Goal: Register for event/course

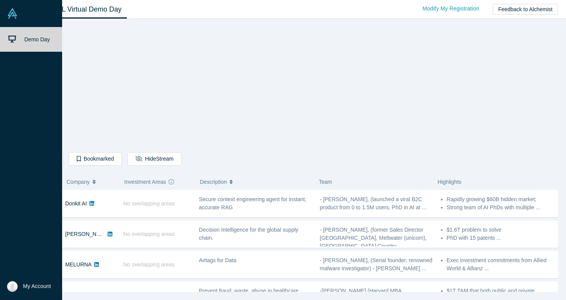
click at [14, 16] on img at bounding box center [12, 13] width 11 height 11
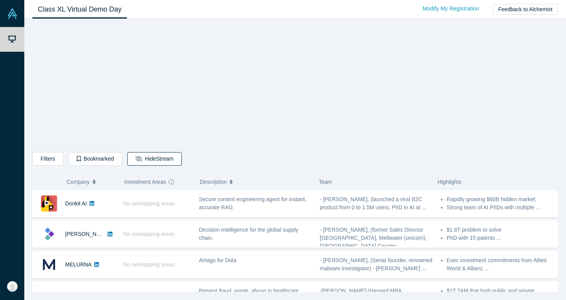
click at [170, 157] on button "Hide Stream" at bounding box center [154, 159] width 54 height 14
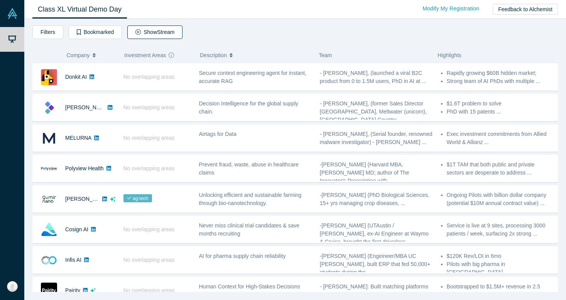
click at [168, 29] on button "Show Stream" at bounding box center [154, 32] width 55 height 14
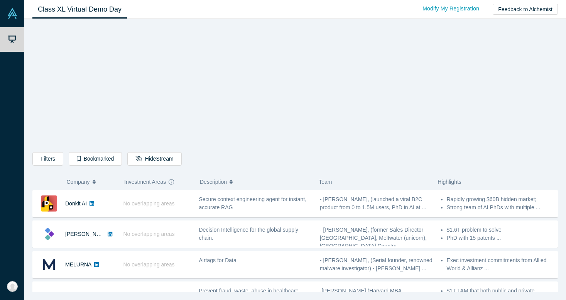
click at [519, 76] on div "Filters AI Artificial Intelligence B2B SaaS AI (Artificial Intelligence) Data A…" at bounding box center [295, 157] width 526 height 267
